Goal: Ask a question

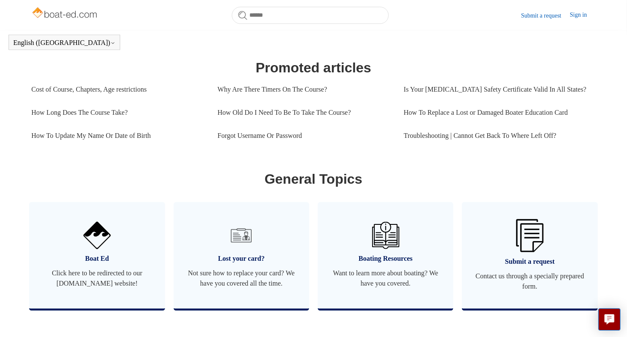
scroll to position [368, 0]
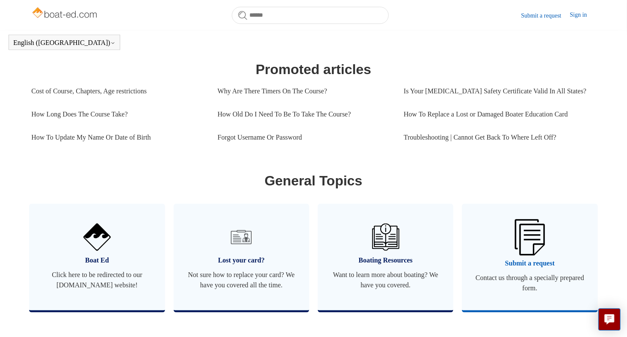
click at [524, 253] on img at bounding box center [530, 237] width 30 height 36
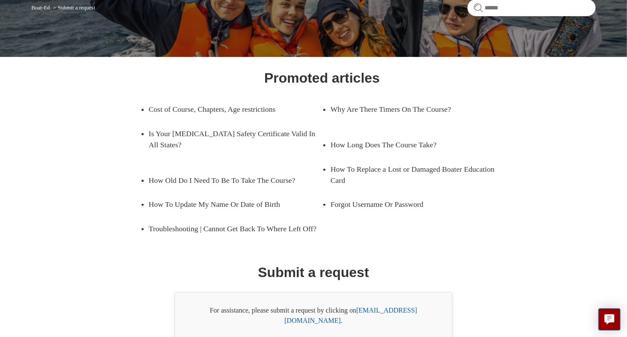
scroll to position [124, 0]
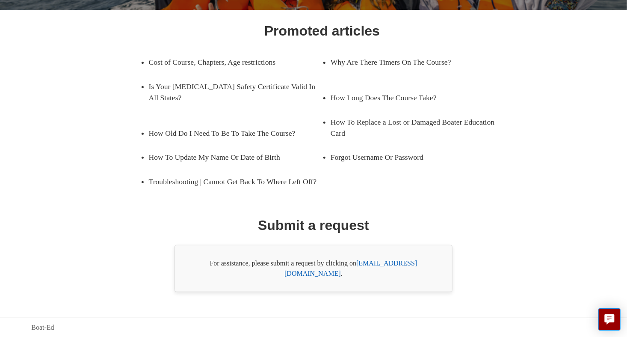
drag, startPoint x: 382, startPoint y: 276, endPoint x: 377, endPoint y: 267, distance: 10.1
click at [377, 267] on div "For assistance, please submit a request by clicking on [EMAIL_ADDRESS][DOMAIN_N…" at bounding box center [314, 268] width 278 height 47
click at [375, 272] on link "[EMAIL_ADDRESS][DOMAIN_NAME]" at bounding box center [350, 268] width 133 height 18
click at [376, 273] on link "[EMAIL_ADDRESS][DOMAIN_NAME]" at bounding box center [350, 268] width 133 height 18
click at [414, 225] on div "Promoted articles Cost of Course, Chapters, Age restrictions Why Are There Time…" at bounding box center [313, 156] width 508 height 271
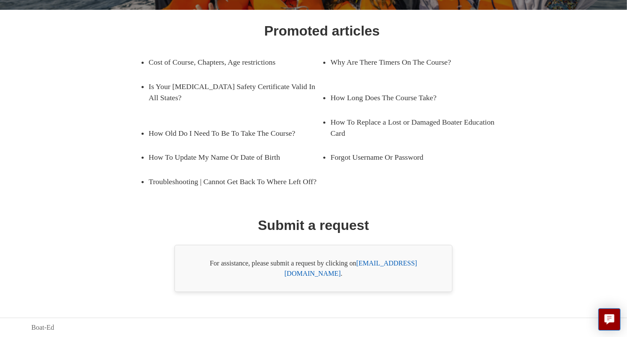
click at [390, 272] on link "[EMAIL_ADDRESS][DOMAIN_NAME]" at bounding box center [350, 268] width 133 height 18
click at [385, 275] on link "[EMAIL_ADDRESS][DOMAIN_NAME]" at bounding box center [350, 268] width 133 height 18
click at [385, 276] on link "[EMAIL_ADDRESS][DOMAIN_NAME]" at bounding box center [350, 268] width 133 height 18
click at [403, 276] on link "[EMAIL_ADDRESS][DOMAIN_NAME]" at bounding box center [350, 268] width 133 height 18
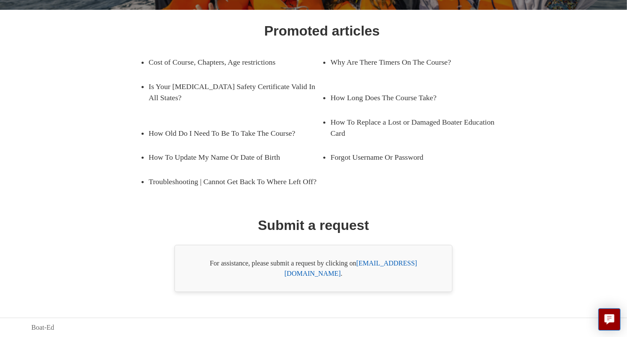
click at [403, 276] on link "[EMAIL_ADDRESS][DOMAIN_NAME]" at bounding box center [350, 268] width 133 height 18
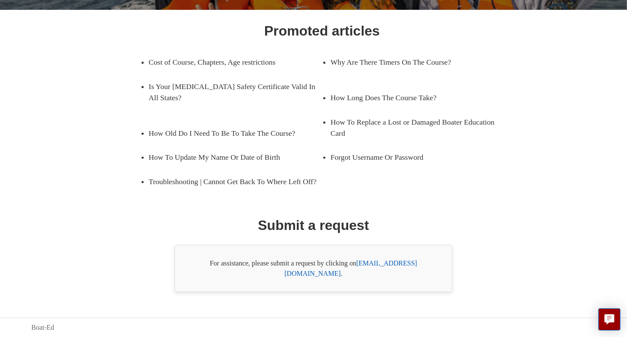
click at [403, 276] on link "[EMAIL_ADDRESS][DOMAIN_NAME]" at bounding box center [350, 268] width 133 height 18
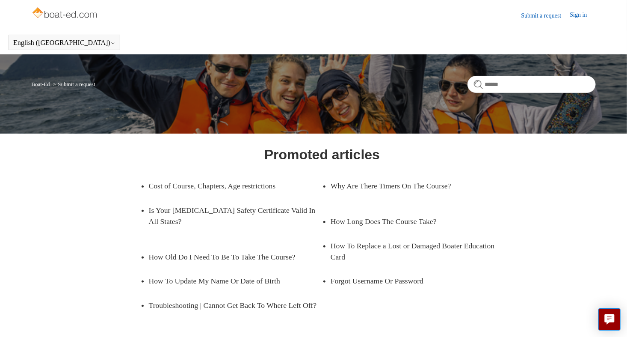
click at [545, 15] on link "Submit a request" at bounding box center [546, 15] width 49 height 9
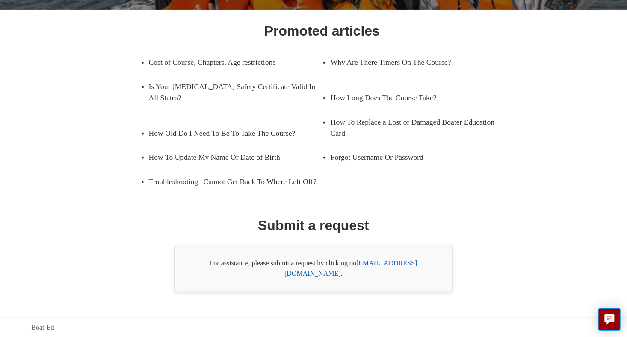
click at [388, 272] on link "[EMAIL_ADDRESS][DOMAIN_NAME]" at bounding box center [350, 268] width 133 height 18
click at [367, 275] on link "[EMAIL_ADDRESS][DOMAIN_NAME]" at bounding box center [350, 268] width 133 height 18
click at [393, 274] on link "support@boat-ed.com" at bounding box center [350, 268] width 133 height 18
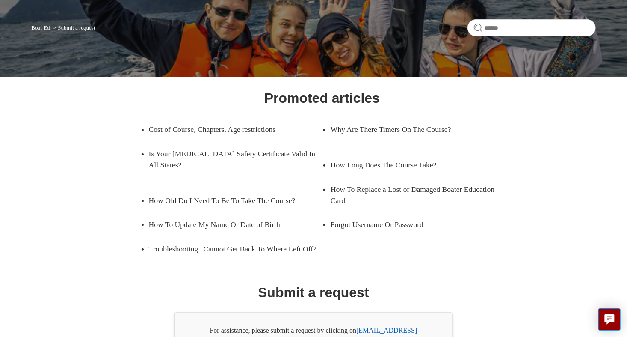
scroll to position [63, 0]
